Goal: Check status: Check status

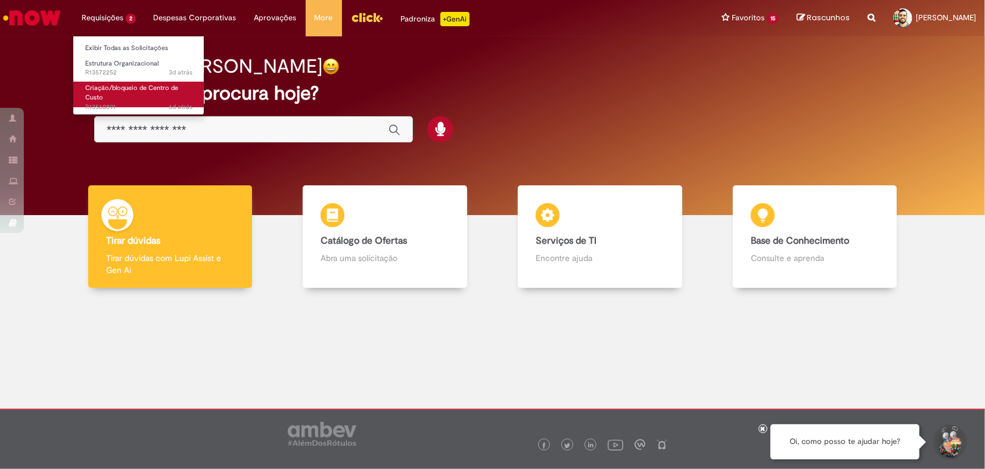
click at [138, 104] on span "6d atrás 6 dias atrás R13560891" at bounding box center [138, 107] width 107 height 10
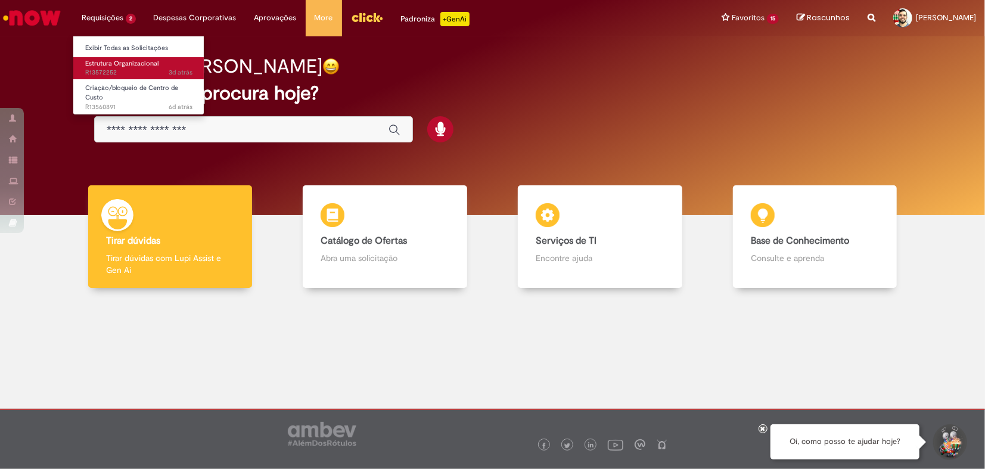
click at [133, 61] on span "Estrutura Organizacional" at bounding box center [121, 63] width 73 height 9
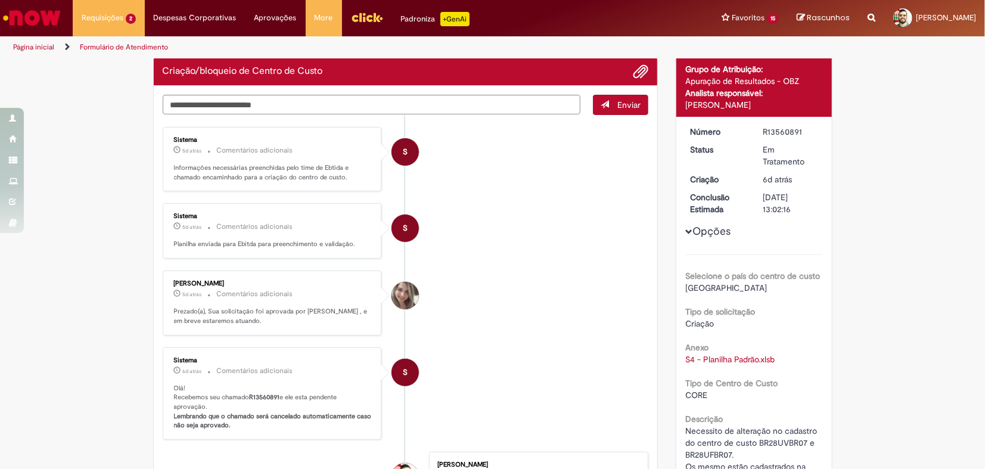
scroll to position [13, 0]
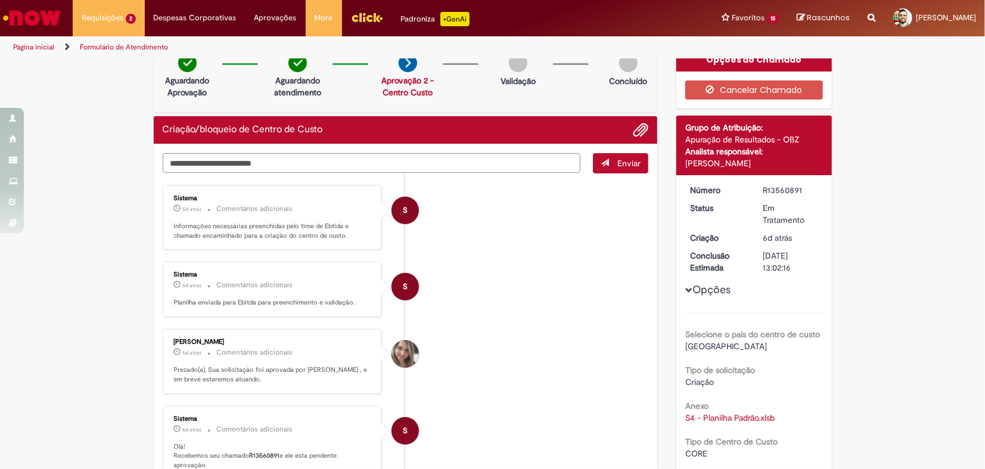
click at [433, 212] on li "S Sistema 5d atrás 5 dias atrás Comentários adicionais Informações necessárias …" at bounding box center [406, 217] width 486 height 65
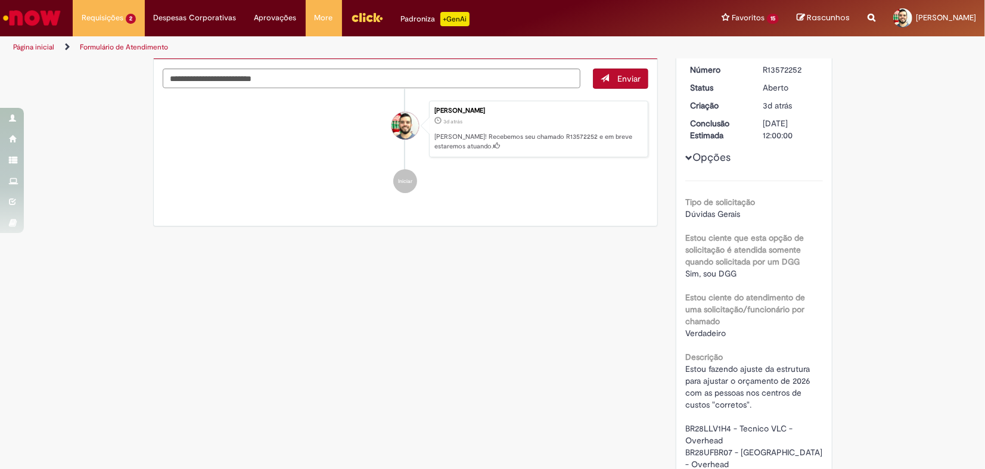
scroll to position [97, 0]
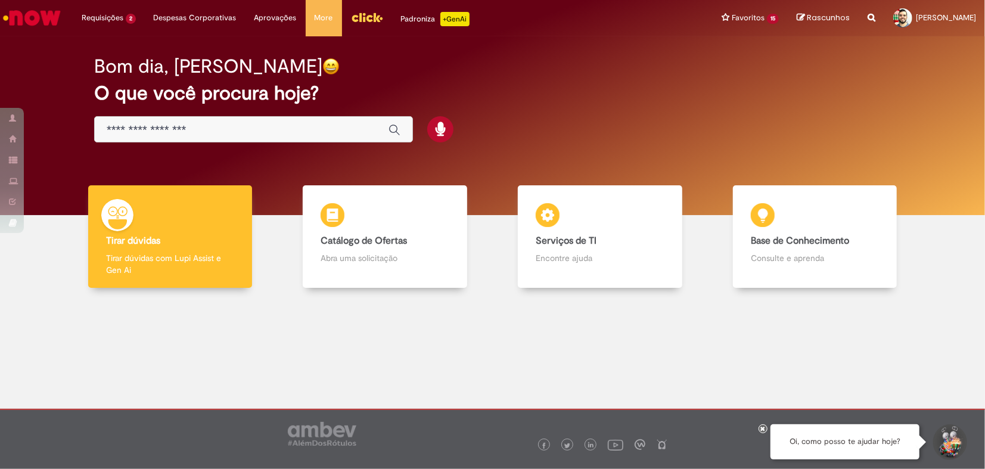
click at [24, 14] on img "Ir para a Homepage" at bounding box center [31, 18] width 61 height 24
click at [110, 18] on li "Requisições 2 Exibir Todas as Solicitações Estrutura Organizacional 3d atrás 3 …" at bounding box center [109, 18] width 72 height 36
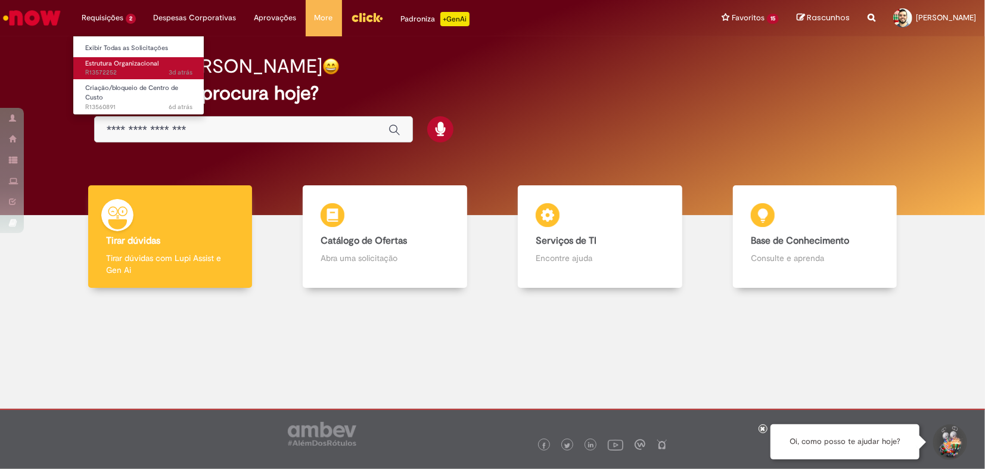
click at [156, 67] on link "Estrutura Organizacional 3d atrás 3 dias atrás R13572252" at bounding box center [138, 68] width 131 height 22
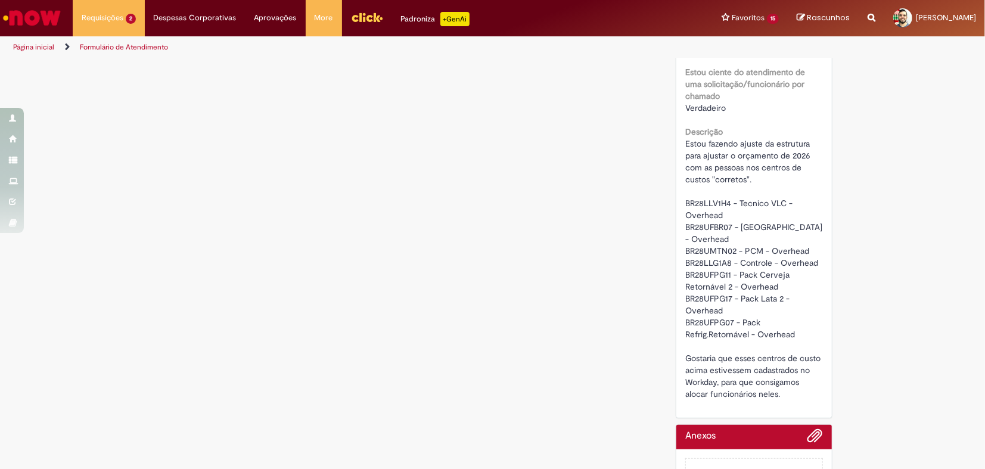
scroll to position [322, 0]
